Goal: Information Seeking & Learning: Learn about a topic

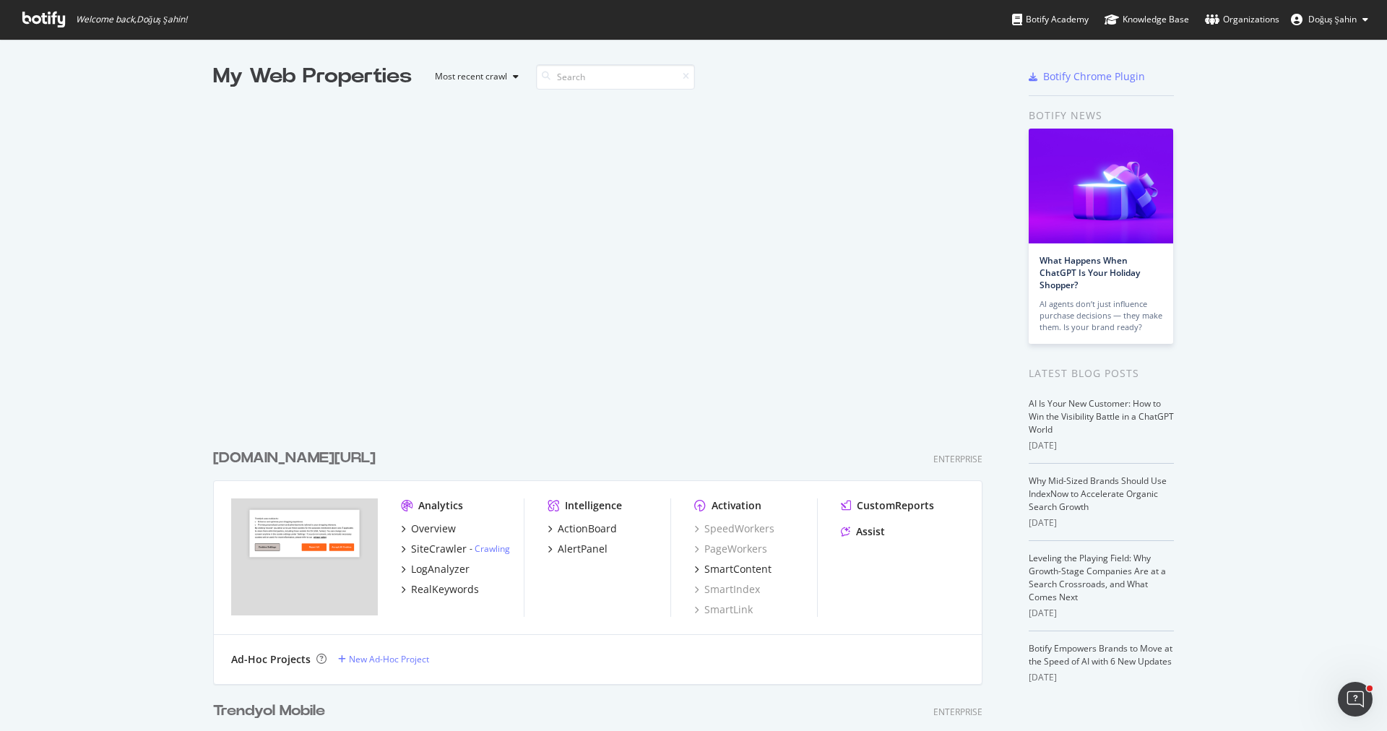
scroll to position [731, 1387]
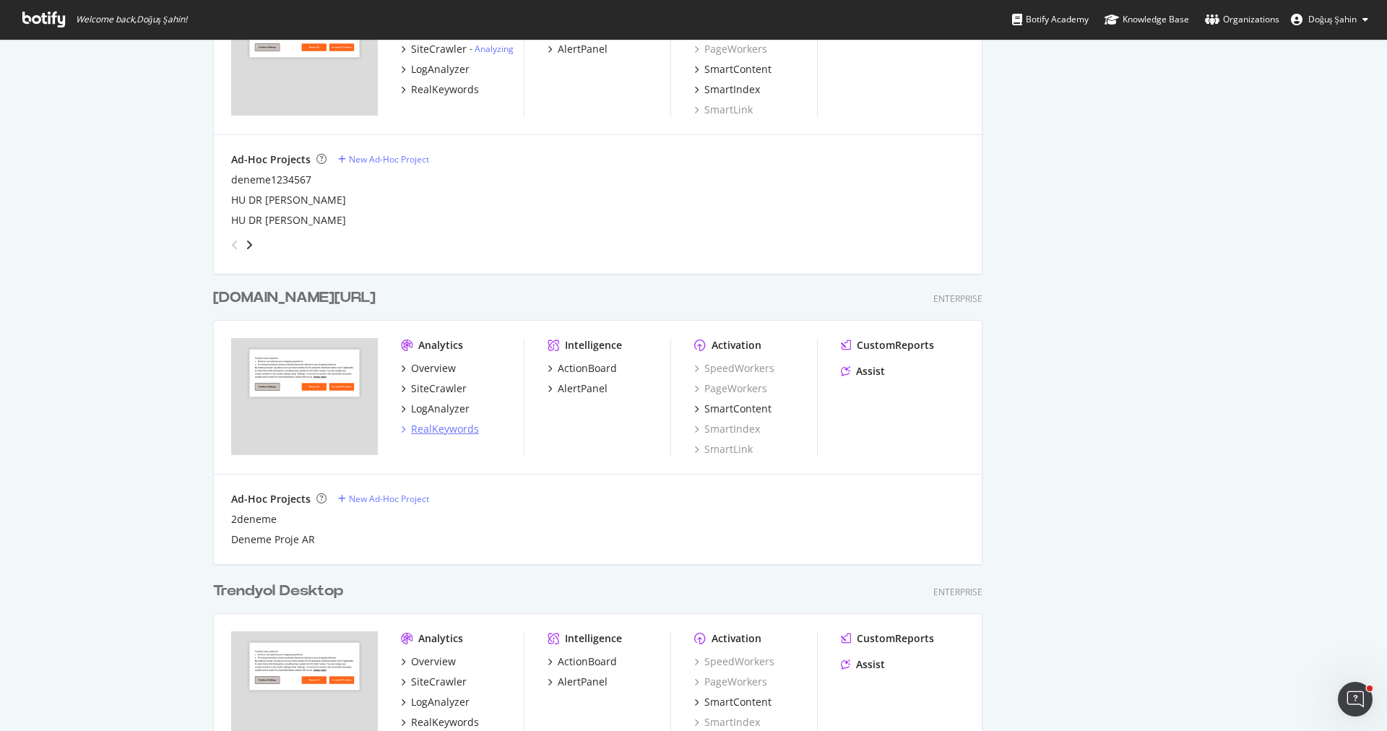
click at [446, 423] on div "RealKeywords" at bounding box center [445, 429] width 68 height 14
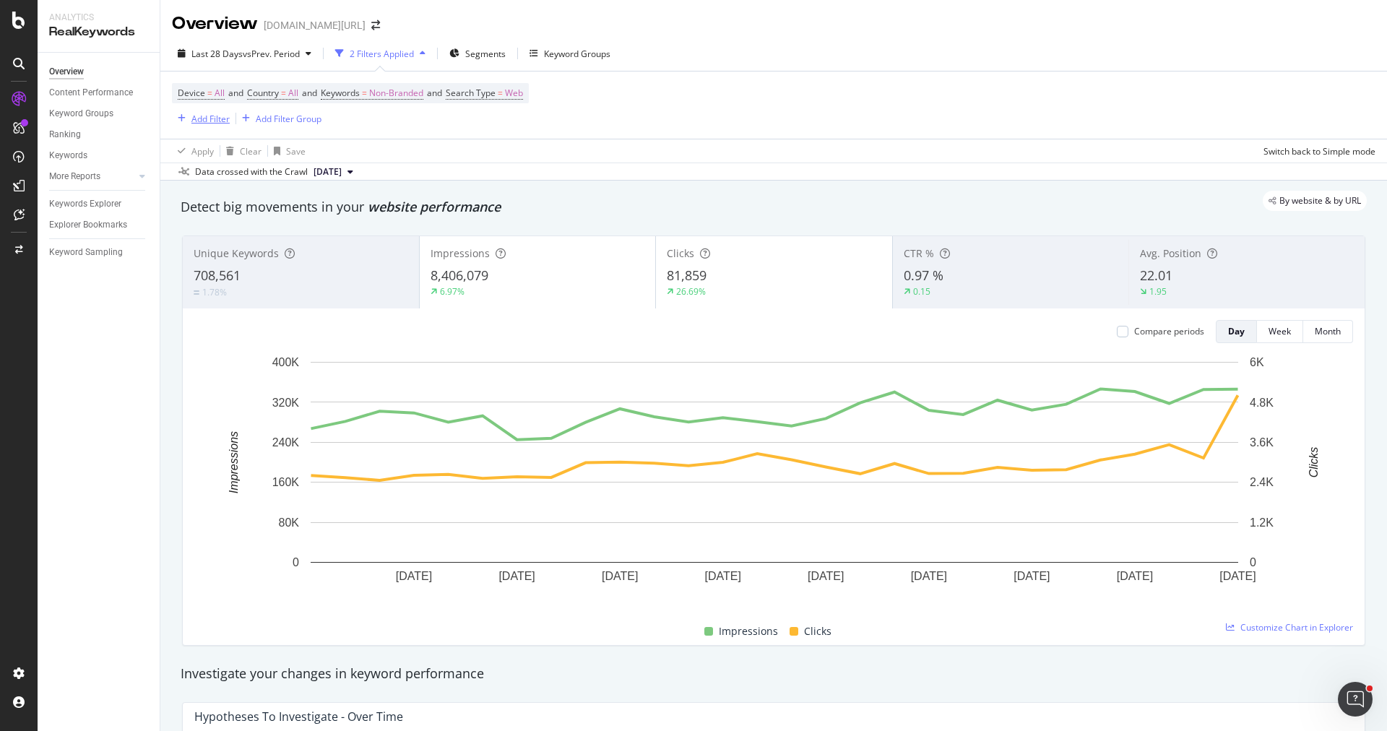
click at [218, 125] on div "Add Filter" at bounding box center [201, 119] width 58 height 16
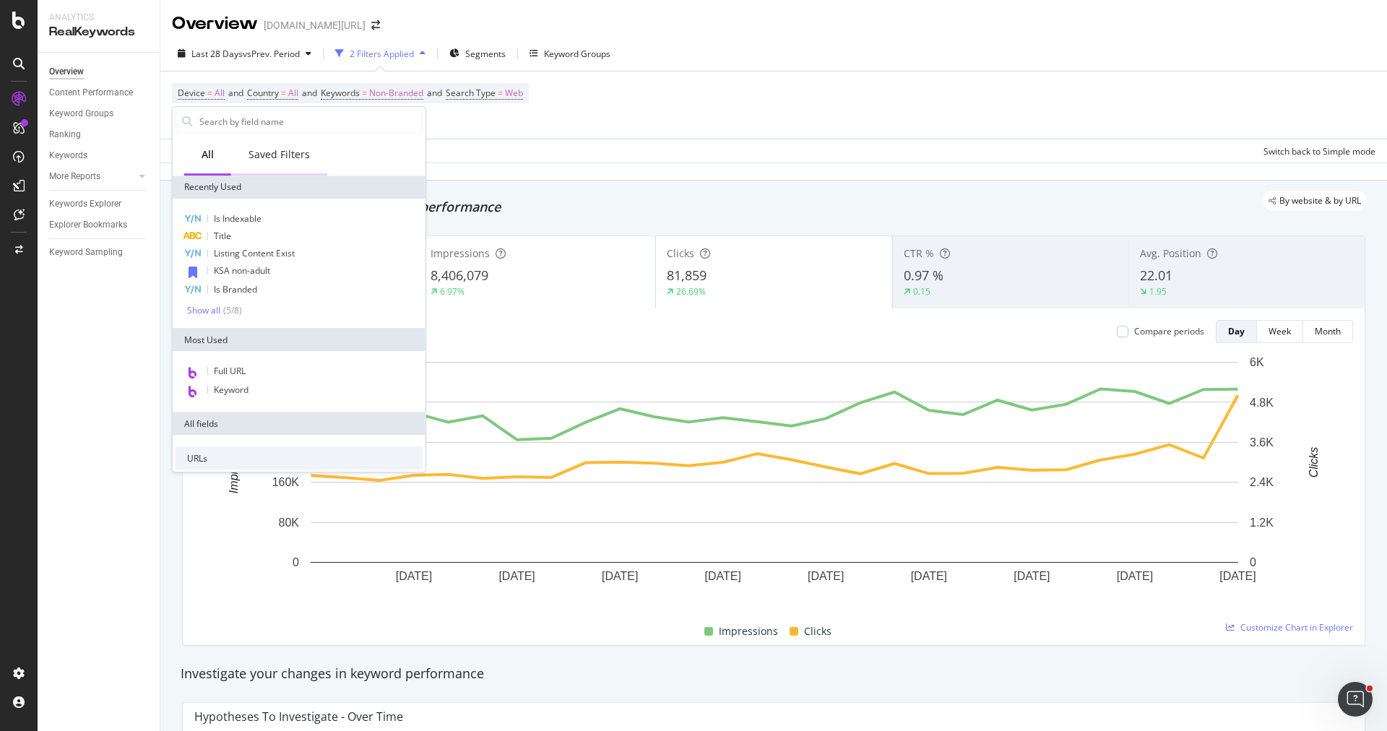
click at [259, 150] on div "Saved Filters" at bounding box center [278, 154] width 61 height 14
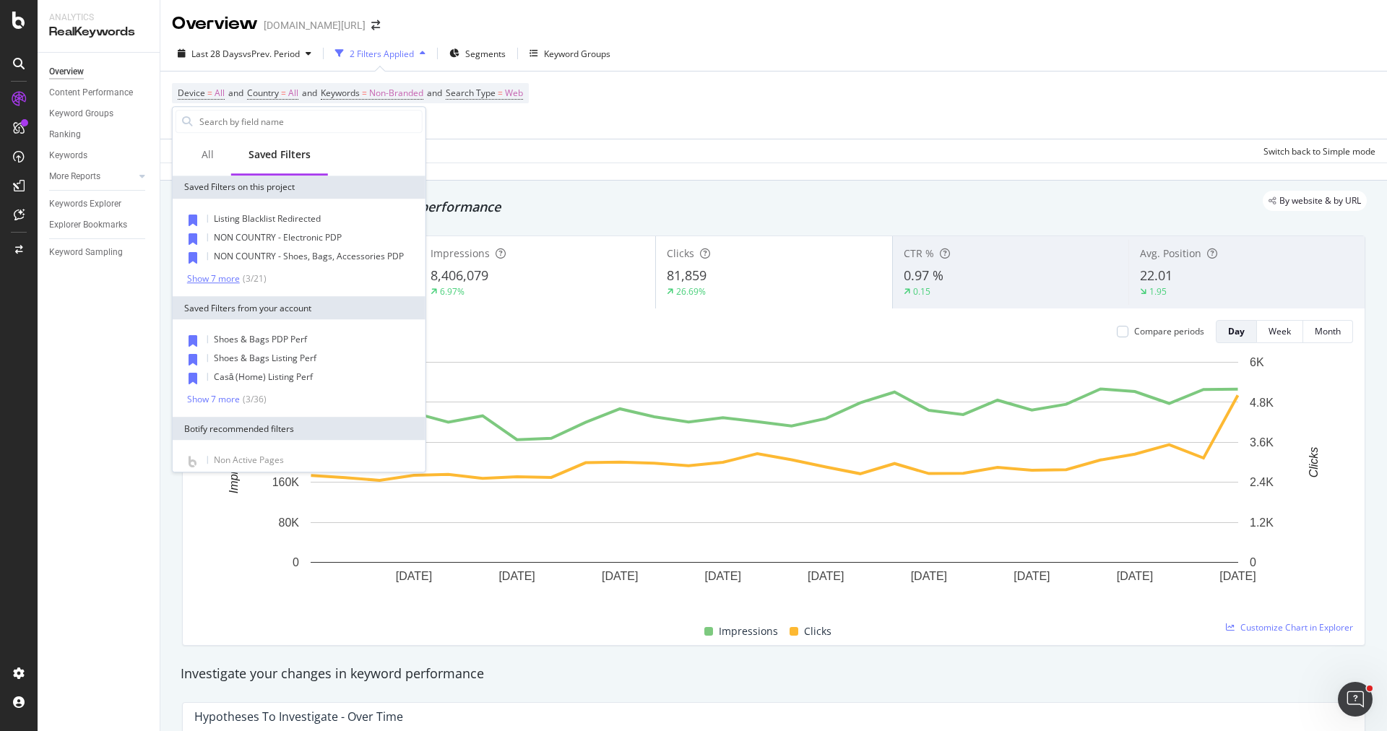
click at [219, 282] on div "Show 7 more" at bounding box center [213, 279] width 53 height 10
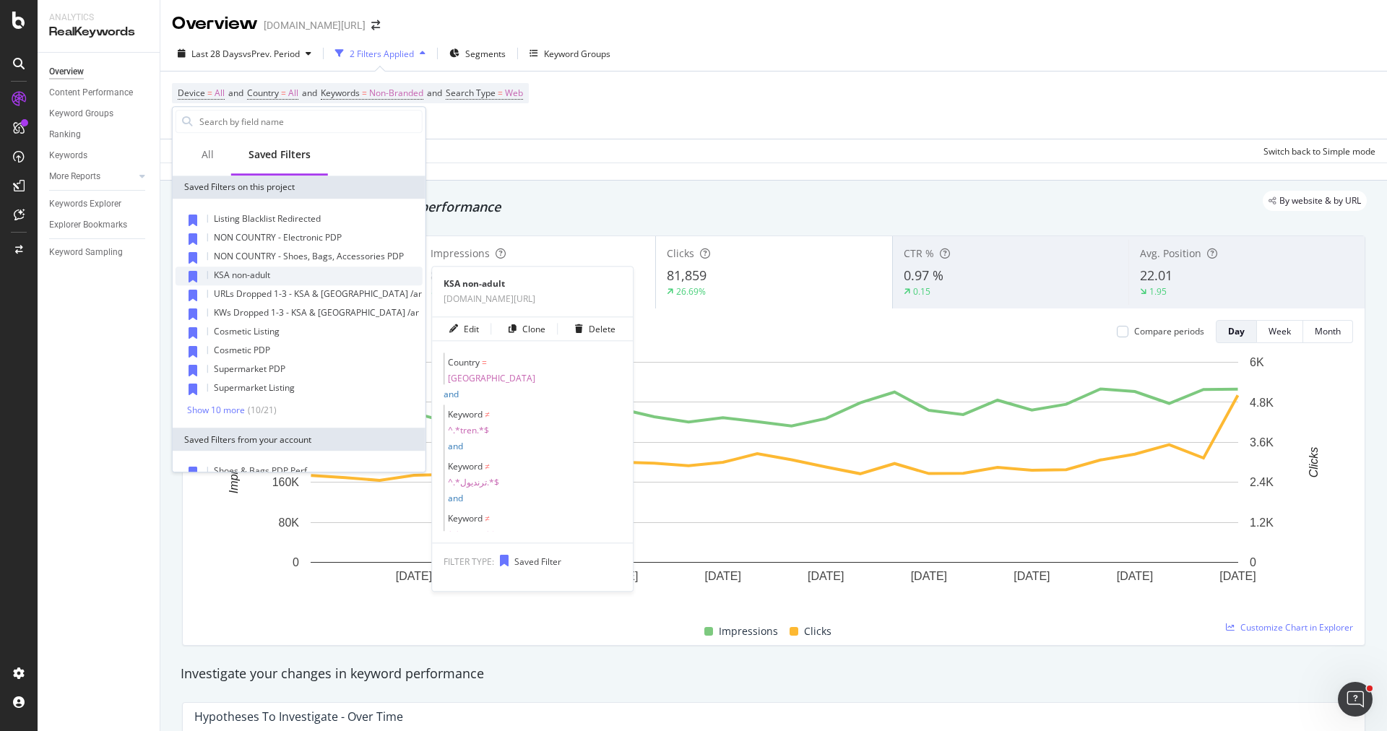
click at [246, 277] on span "KSA non-adult" at bounding box center [242, 275] width 56 height 12
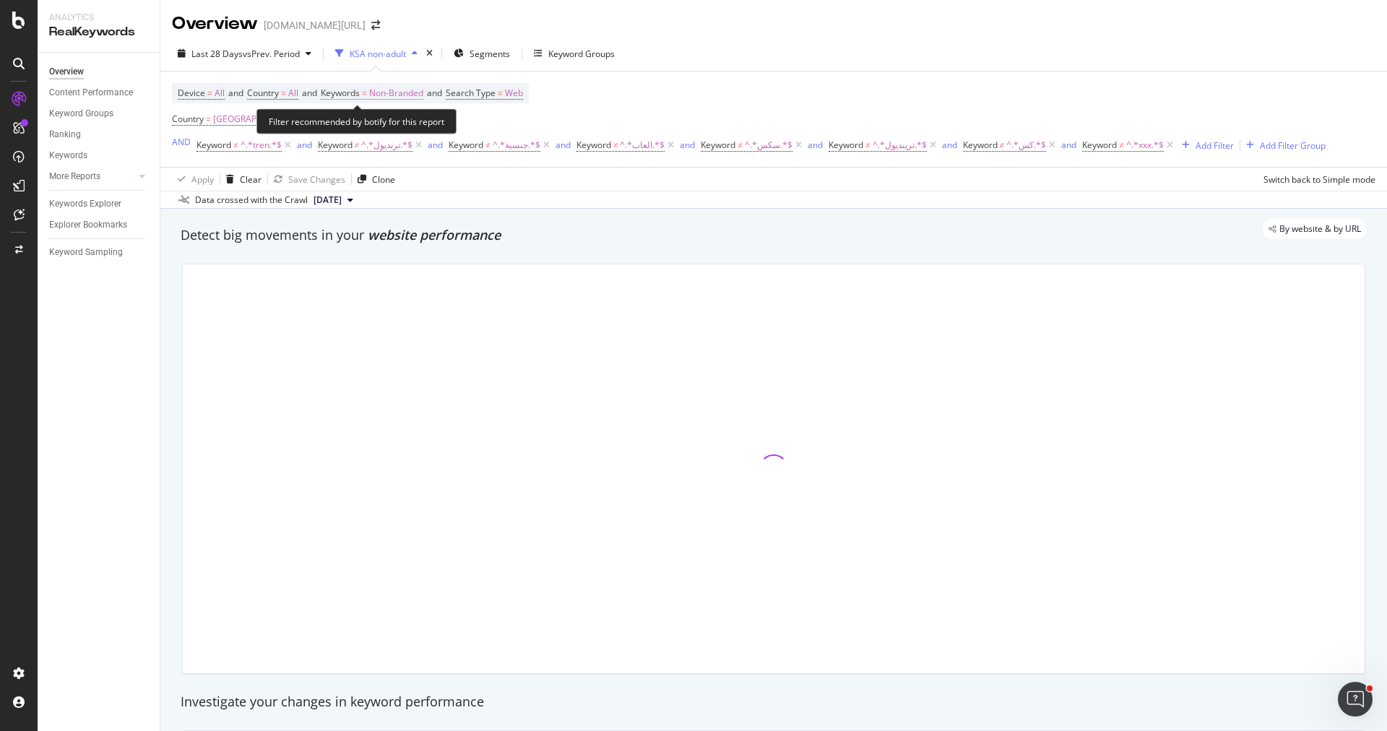
click at [393, 89] on span "Non-Branded" at bounding box center [396, 93] width 54 height 20
click at [408, 129] on icon "button" at bounding box center [410, 126] width 6 height 9
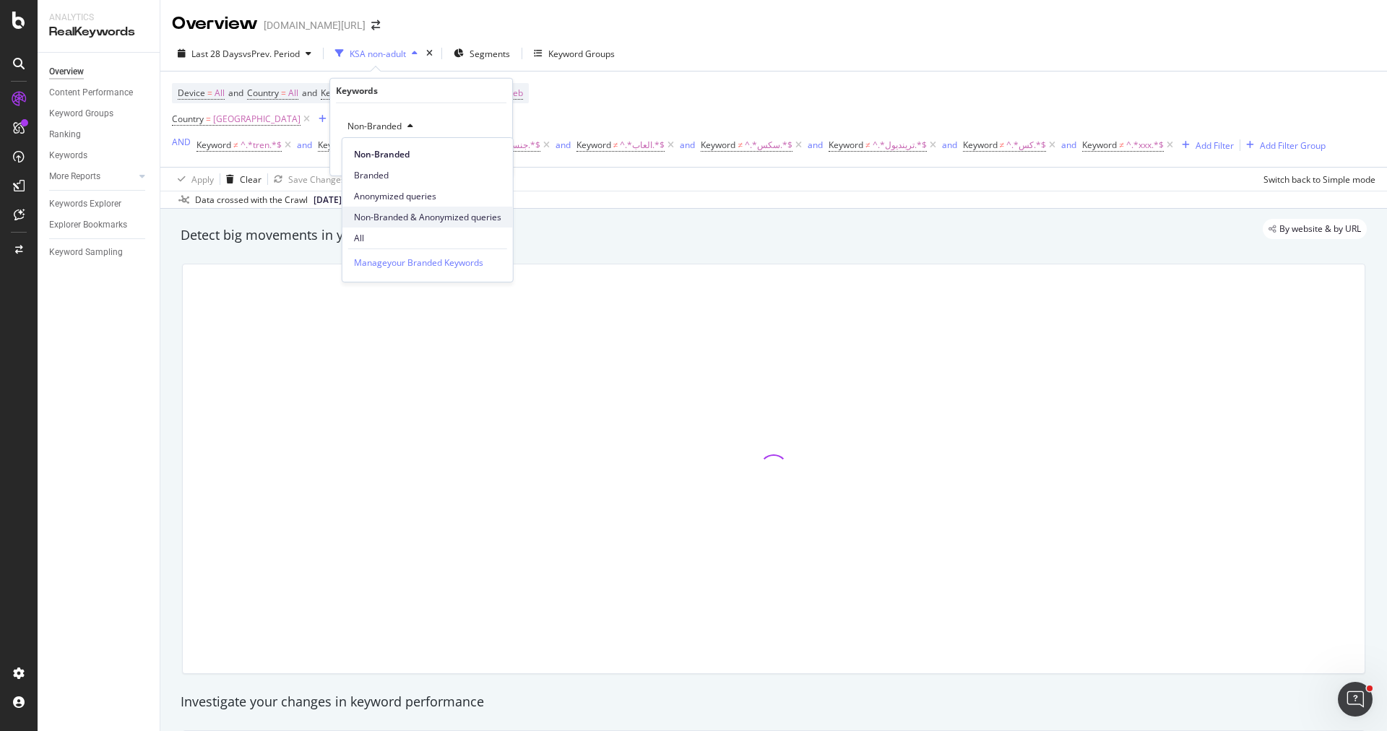
click at [419, 207] on div "Non-Branded & Anonymized queries" at bounding box center [427, 217] width 170 height 21
click at [498, 154] on div "Apply" at bounding box center [501, 156] width 22 height 12
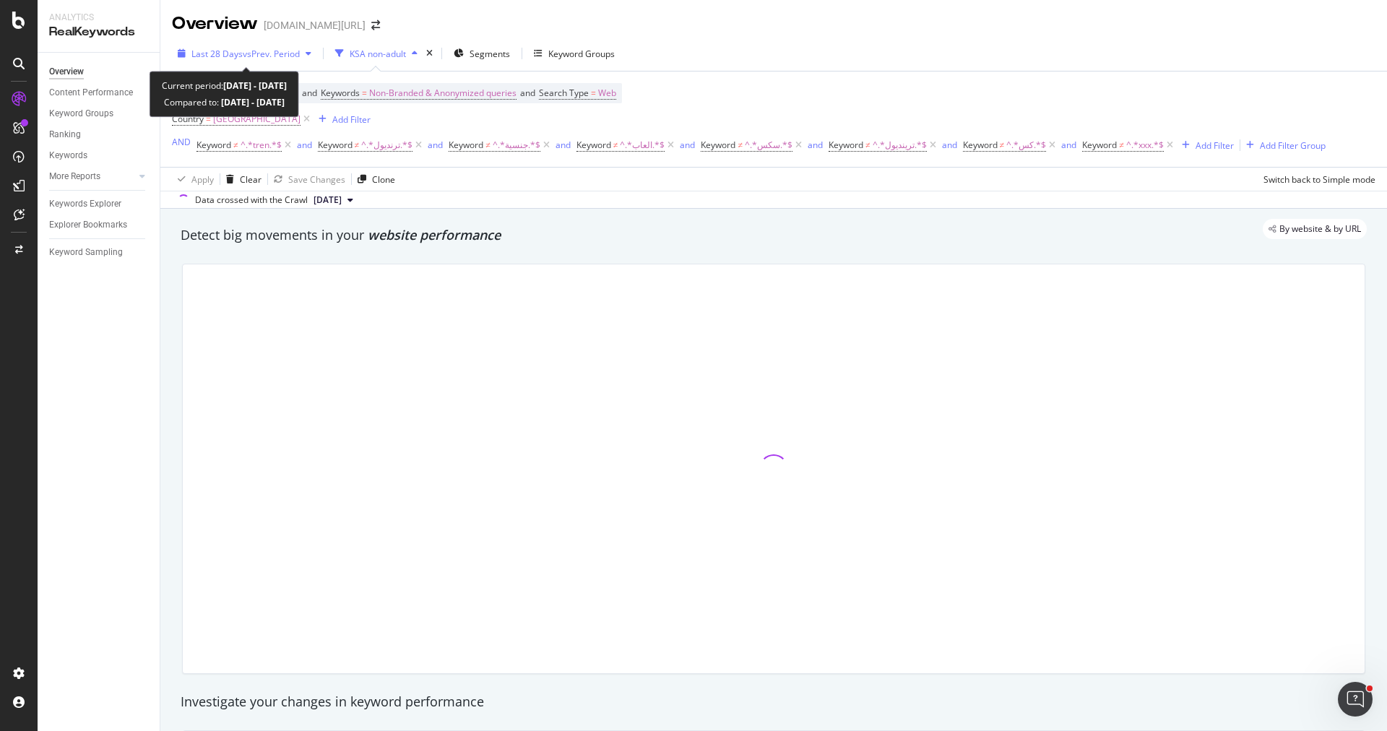
click at [267, 57] on span "vs Prev. Period" at bounding box center [271, 54] width 57 height 12
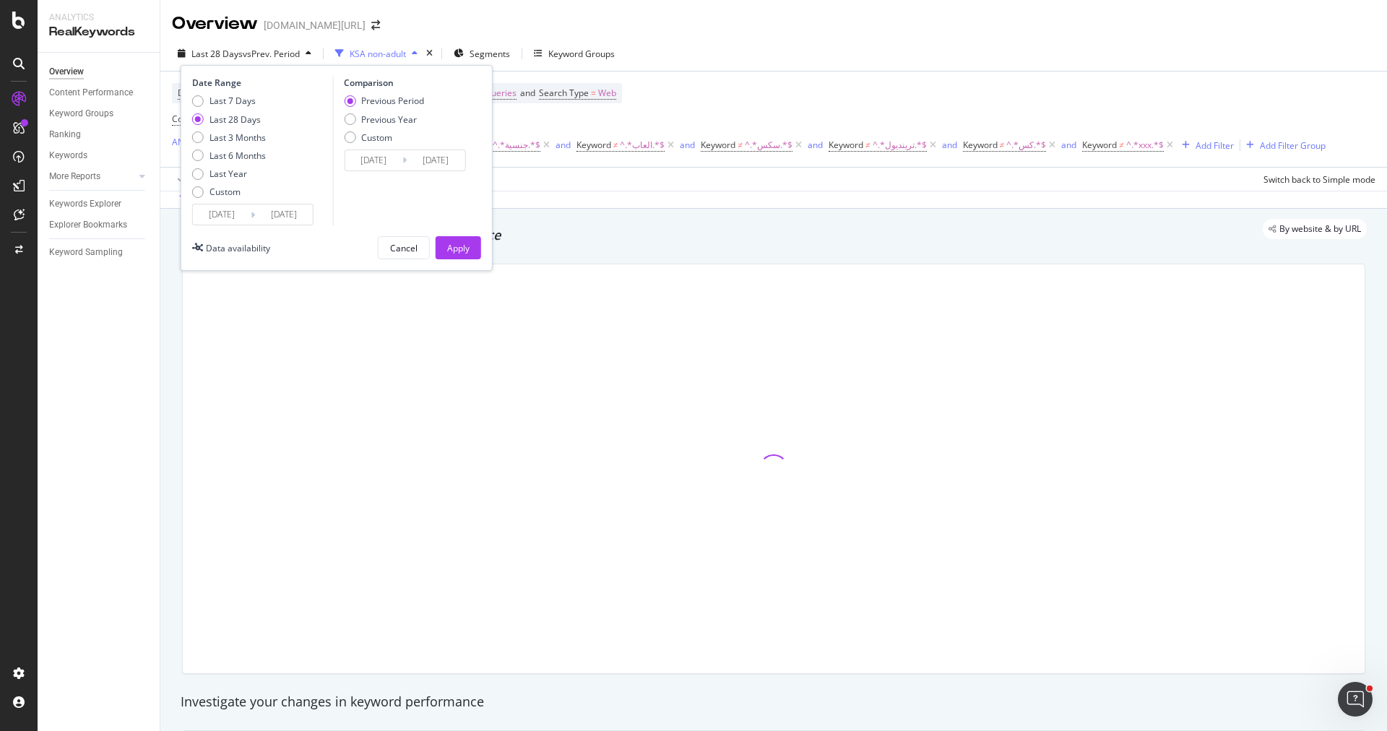
click at [255, 218] on input "[DATE]" at bounding box center [284, 214] width 58 height 20
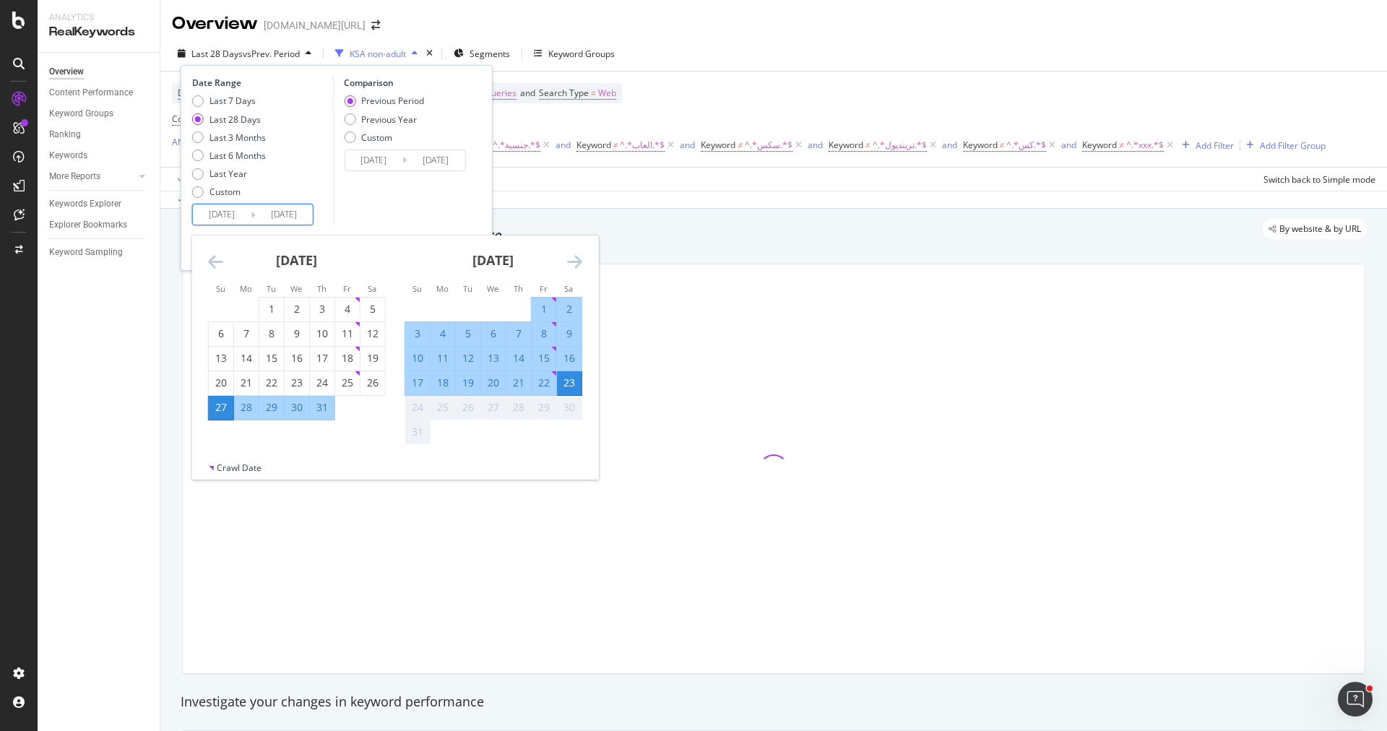
click at [426, 389] on div "17" at bounding box center [417, 383] width 25 height 14
type input "[DATE]"
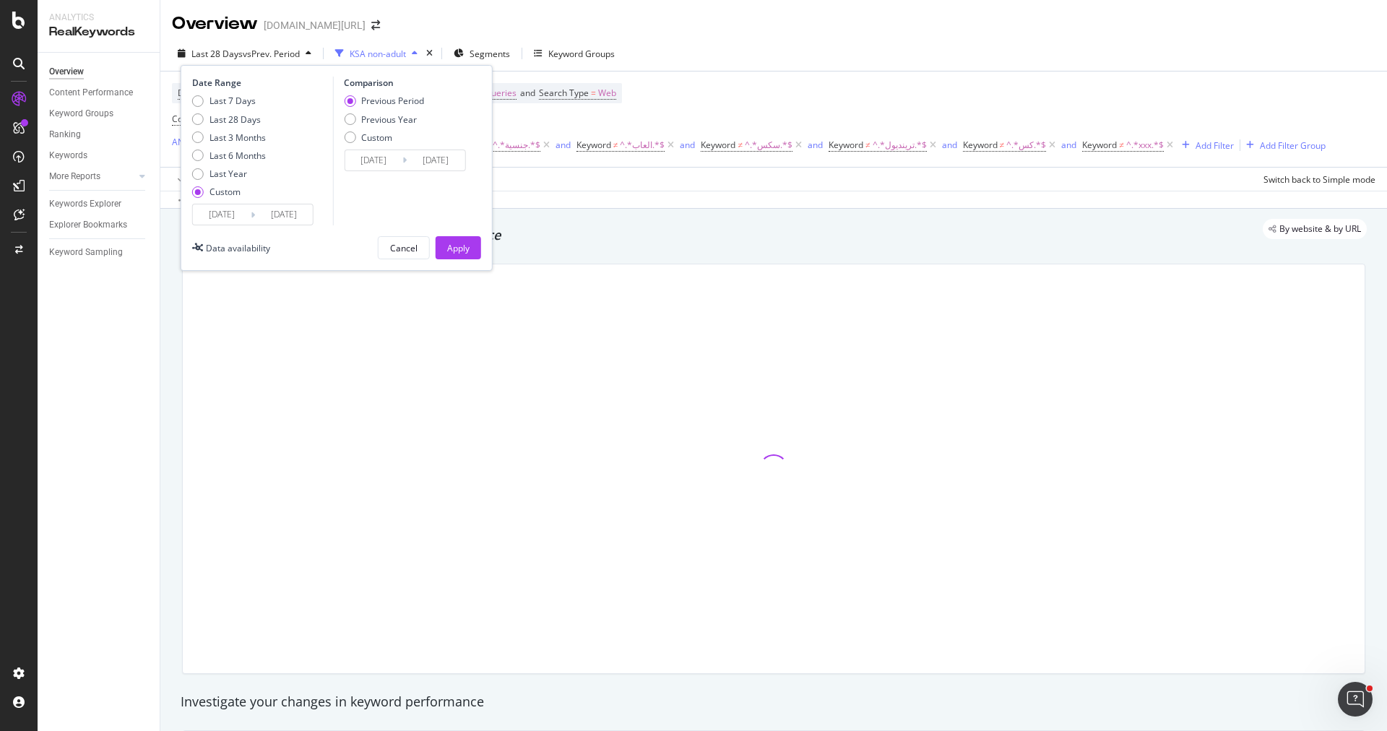
click at [247, 207] on input "[DATE]" at bounding box center [222, 214] width 58 height 20
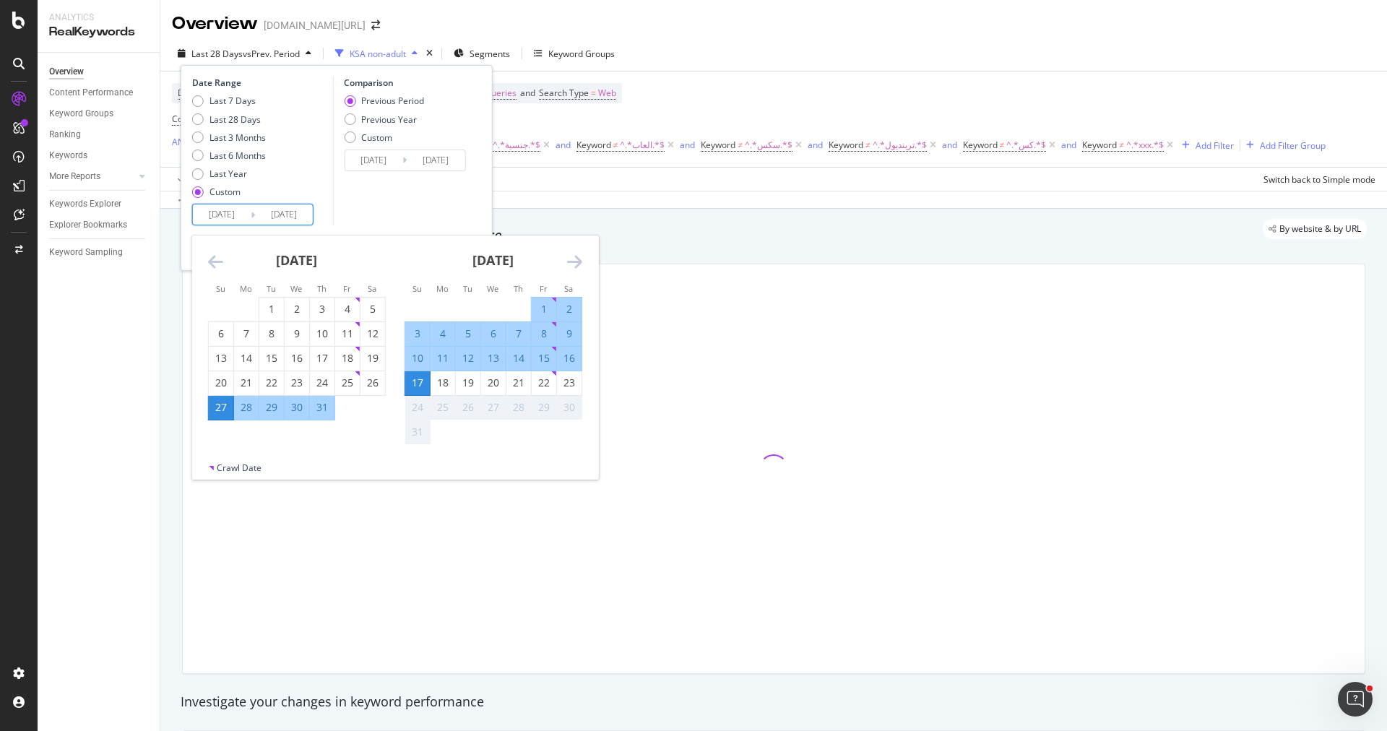
click at [427, 389] on div "17" at bounding box center [417, 383] width 25 height 14
type input "[DATE]"
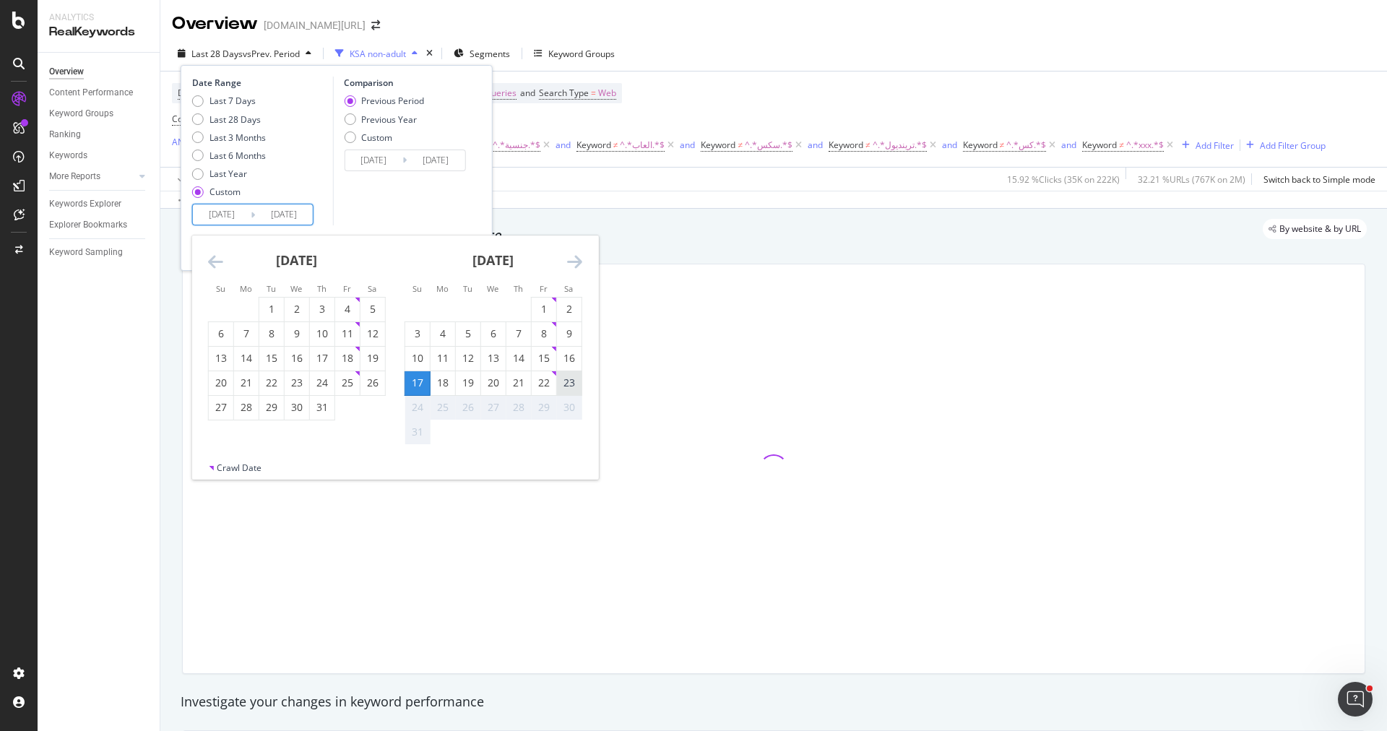
click at [569, 389] on div "23" at bounding box center [569, 383] width 25 height 14
type input "[DATE]"
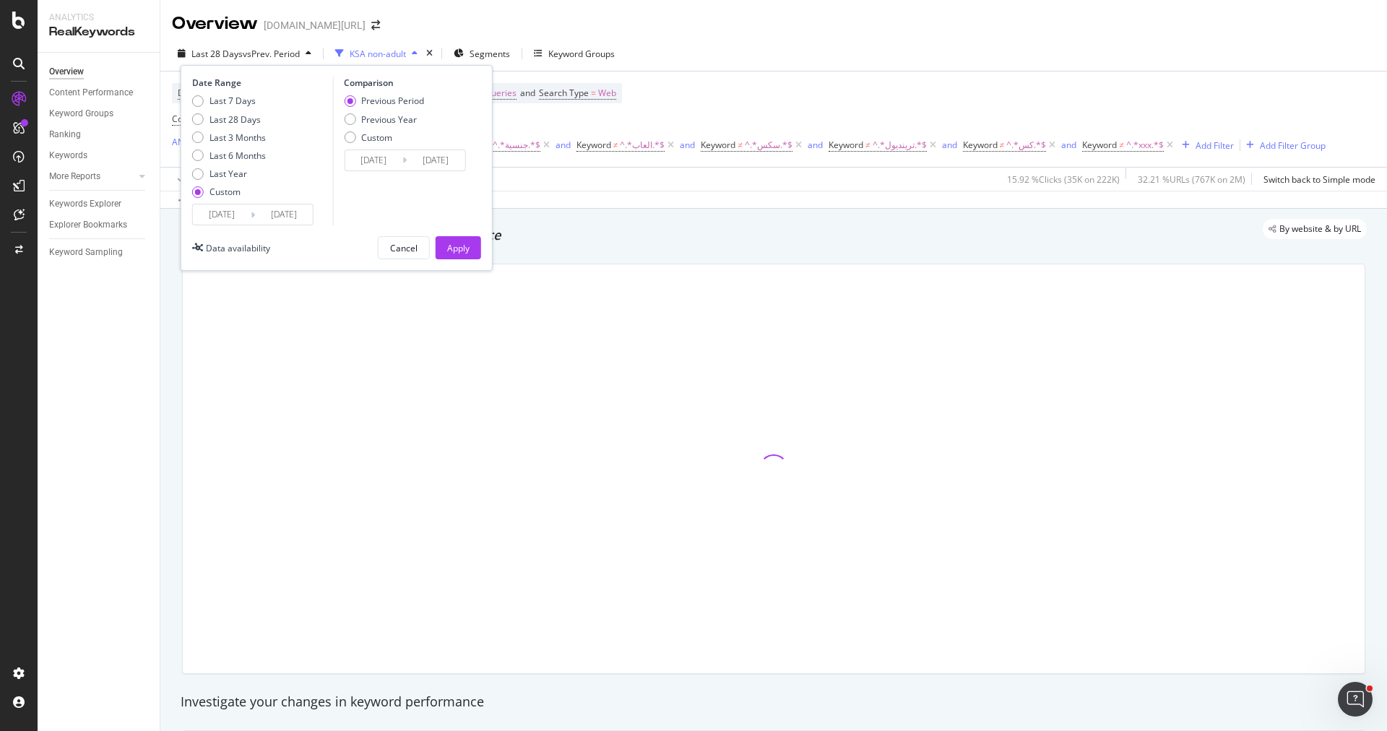
click at [439, 251] on button "Apply" at bounding box center [459, 247] width 46 height 23
